Goal: Communication & Community: Answer question/provide support

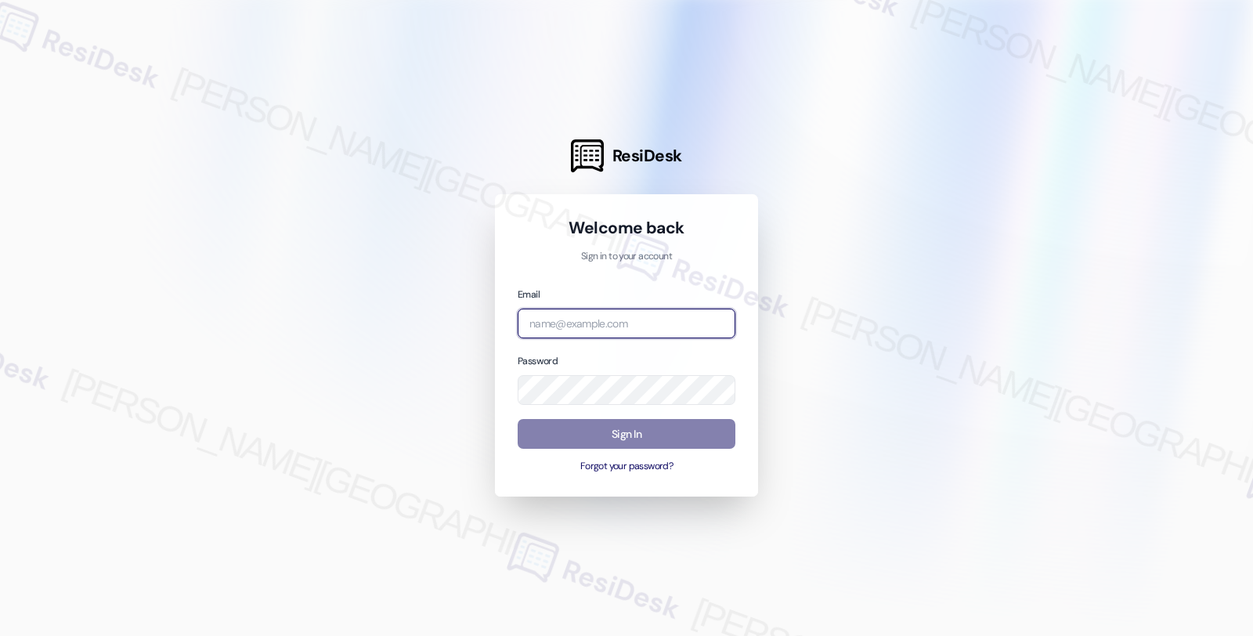
click at [601, 325] on input "email" at bounding box center [627, 324] width 218 height 31
type input "automated-surveys-root_management-fides.[PERSON_NAME]@root_[DOMAIN_NAME]"
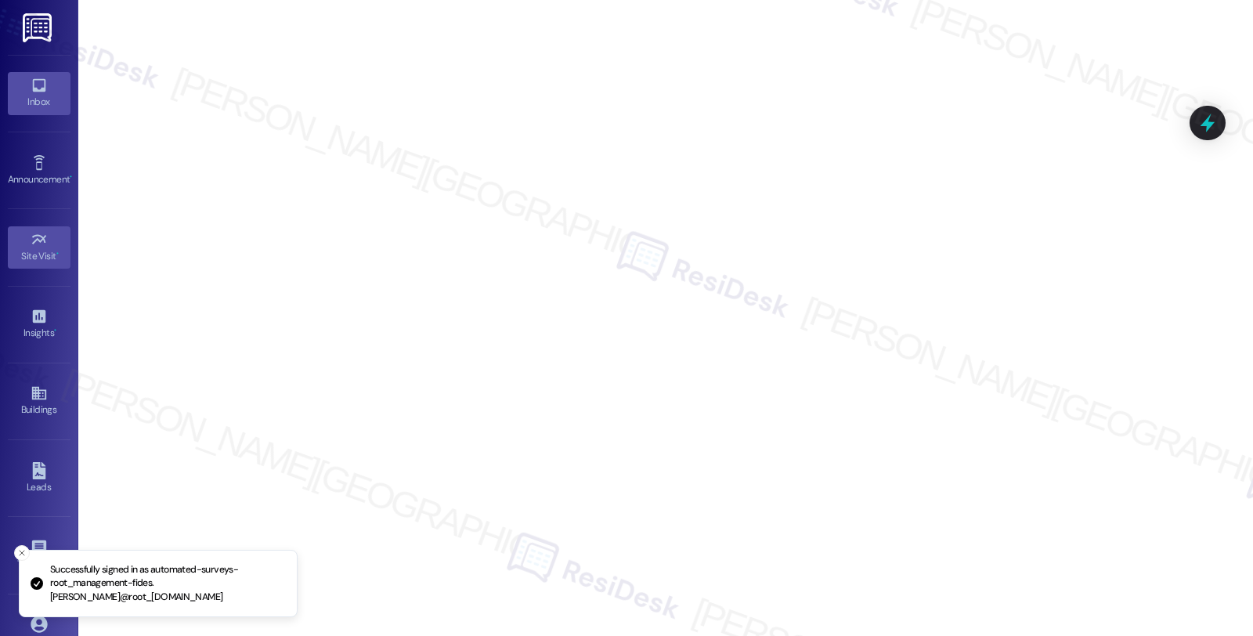
click at [36, 90] on icon at bounding box center [38, 85] width 13 height 13
